Goal: Task Accomplishment & Management: Manage account settings

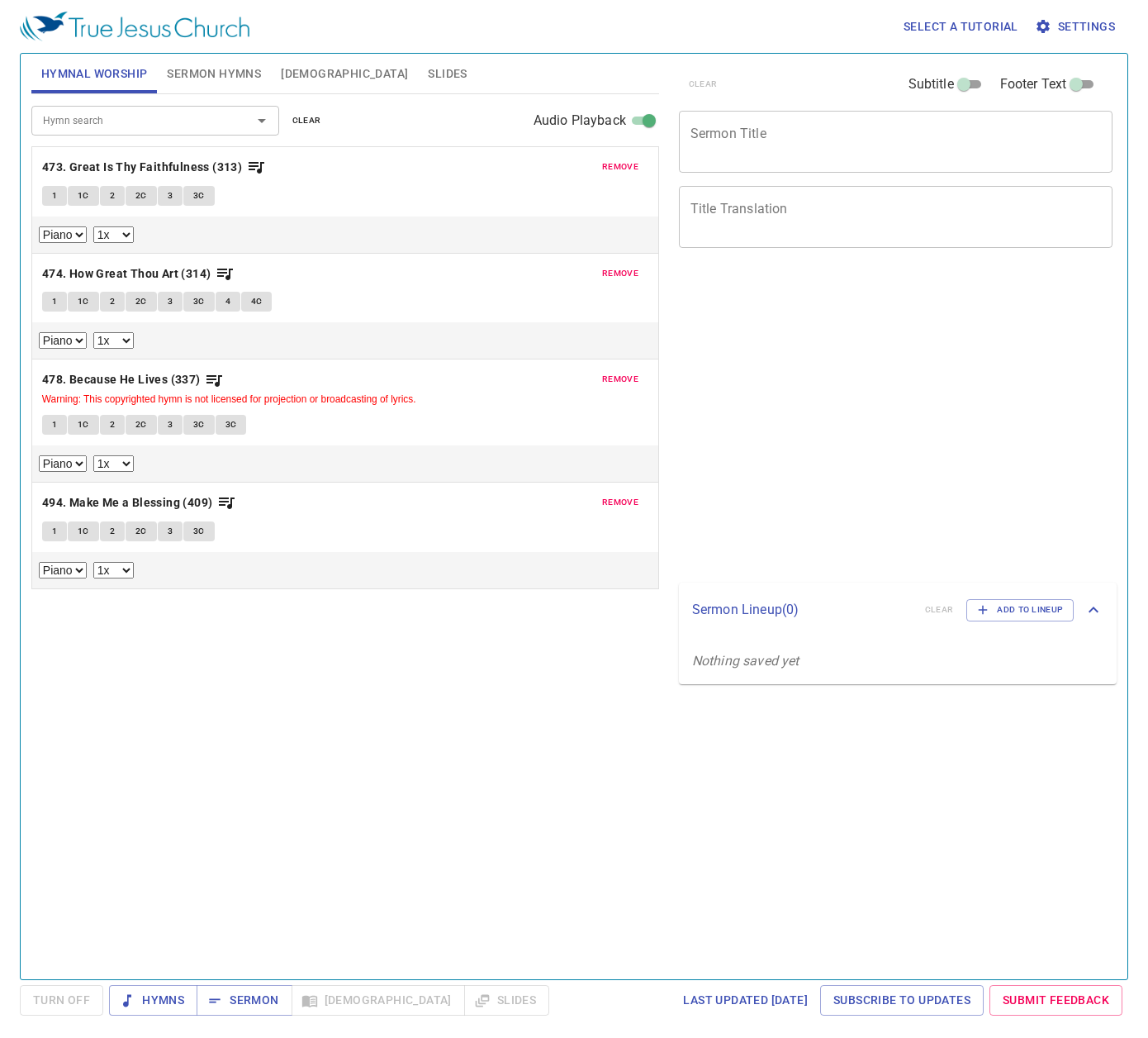
select select "1"
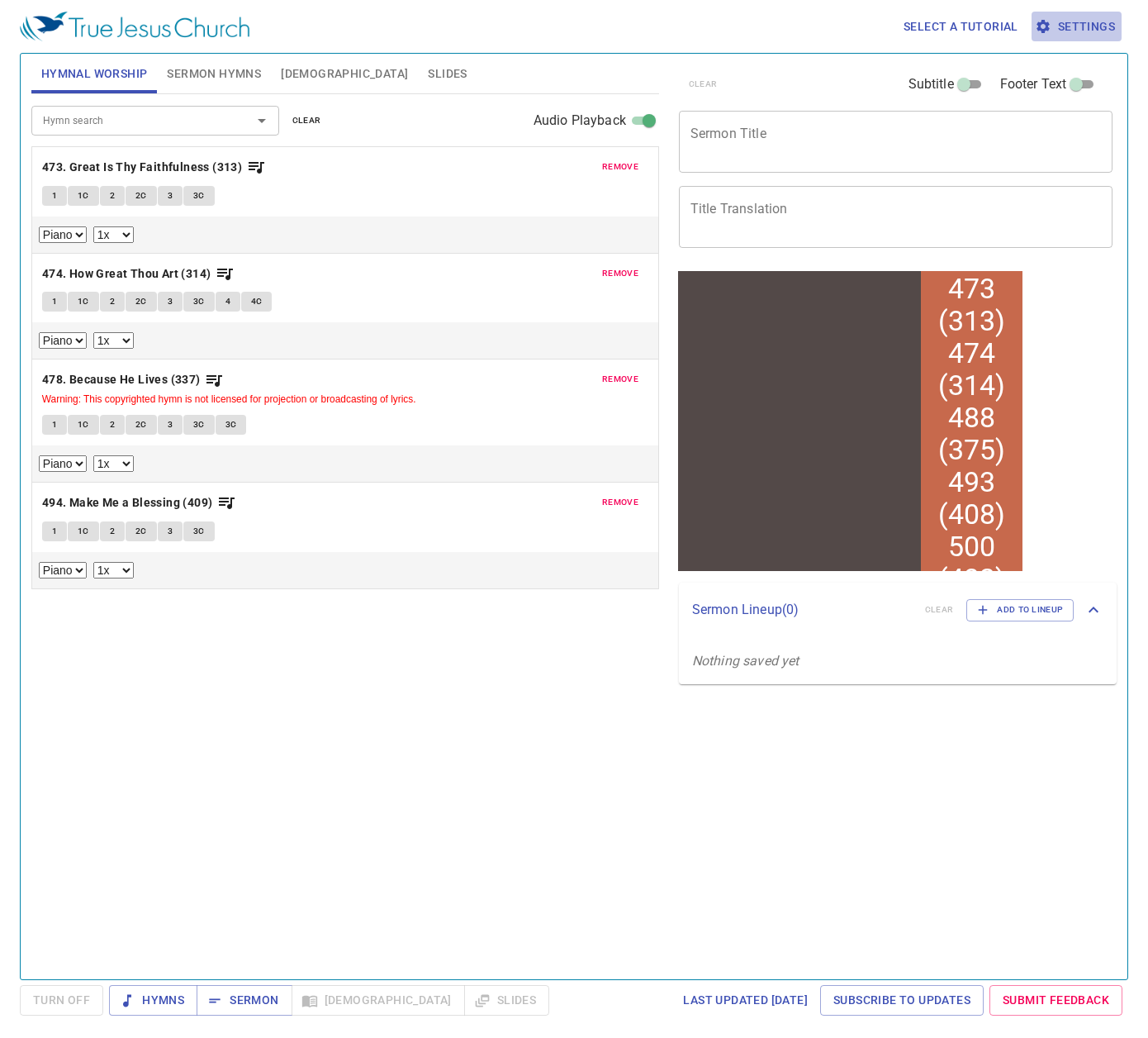
click at [1087, 22] on span "Settings" at bounding box center [1076, 27] width 77 height 21
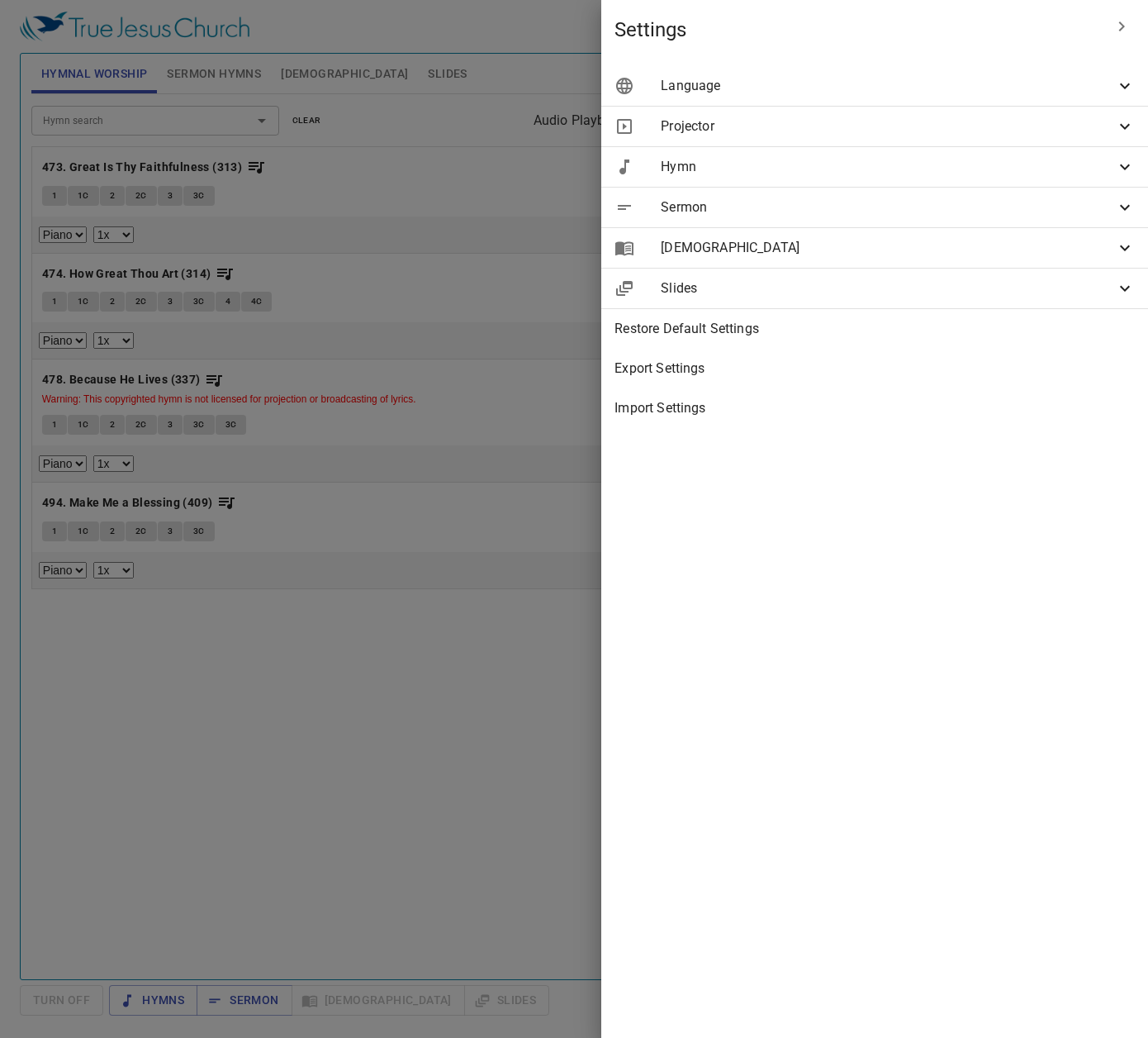
click at [812, 86] on span "Language" at bounding box center [888, 86] width 454 height 20
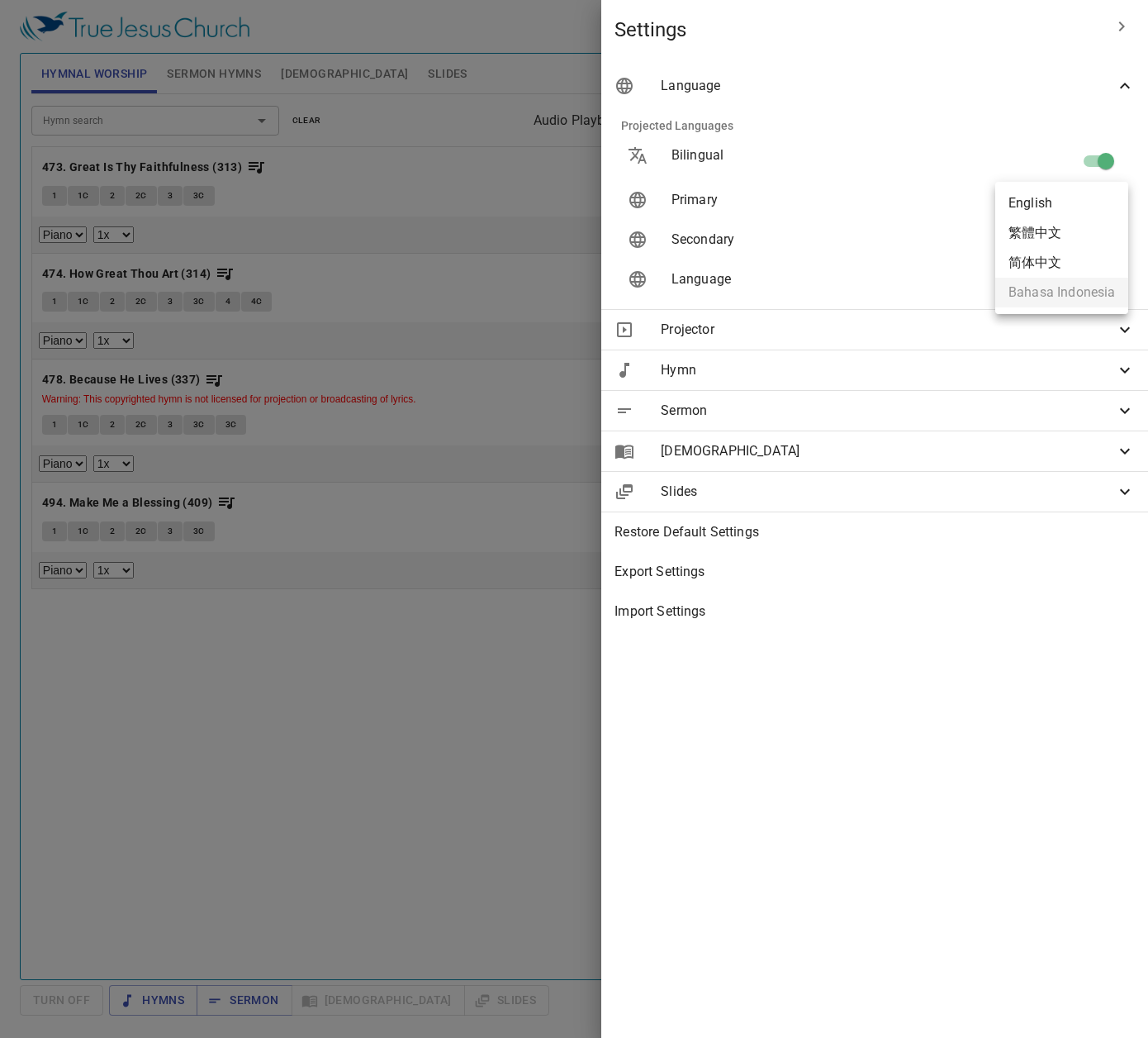
click at [1034, 200] on body "Select a tutorial Settings Hymnal Worship Sermon Hymns [DEMOGRAPHIC_DATA] Slide…" at bounding box center [574, 519] width 1148 height 1038
click at [1025, 730] on div at bounding box center [574, 519] width 1148 height 1038
click at [1078, 238] on body "Select a tutorial Settings Hymnal Worship Sermon Hymns [DEMOGRAPHIC_DATA] Slide…" at bounding box center [574, 519] width 1148 height 1038
drag, startPoint x: 1040, startPoint y: 815, endPoint x: 1052, endPoint y: 709, distance: 106.7
click at [1040, 800] on div at bounding box center [574, 519] width 1148 height 1038
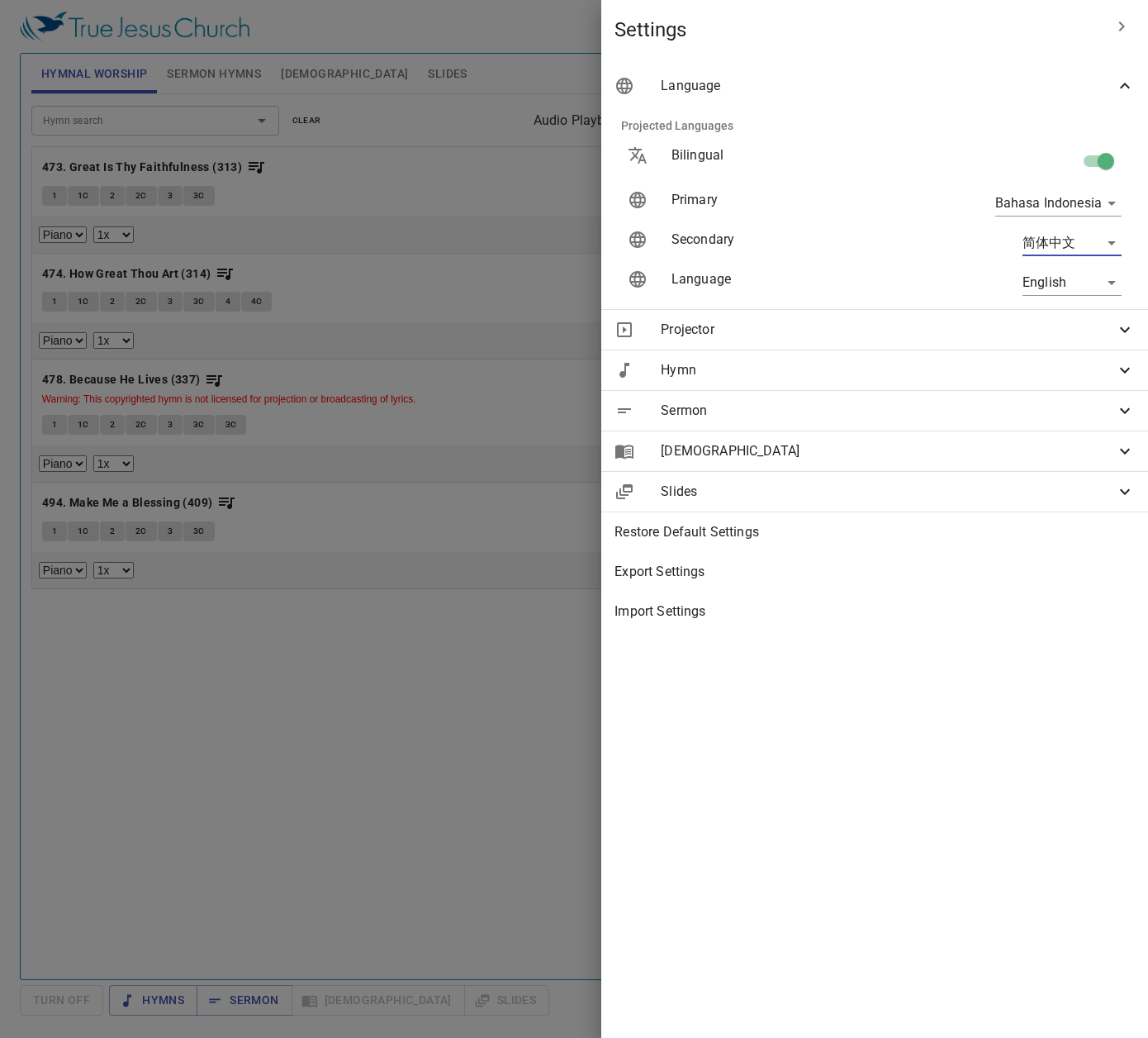
click at [1067, 282] on body "Select a tutorial Settings Hymnal Worship Sermon Hymns [DEMOGRAPHIC_DATA] Slide…" at bounding box center [574, 519] width 1148 height 1038
click at [949, 724] on div at bounding box center [574, 519] width 1148 height 1038
click at [1048, 270] on body "Select a tutorial Settings Hymnal Worship Sermon Hymns [DEMOGRAPHIC_DATA] Slide…" at bounding box center [574, 519] width 1148 height 1038
click at [991, 796] on div at bounding box center [574, 519] width 1148 height 1038
